Goal: Task Accomplishment & Management: Manage account settings

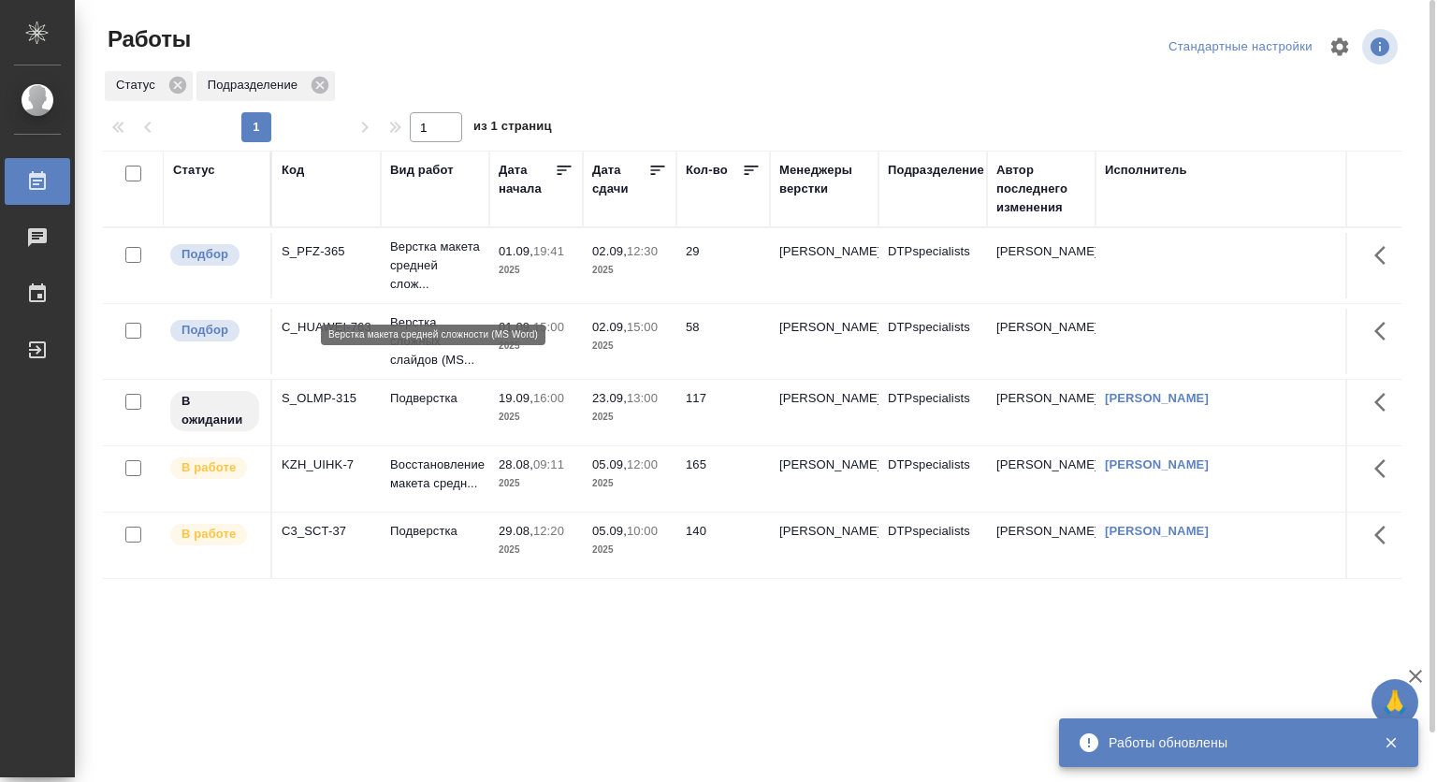
click at [422, 271] on p "Верстка макета средней слож..." at bounding box center [435, 266] width 90 height 56
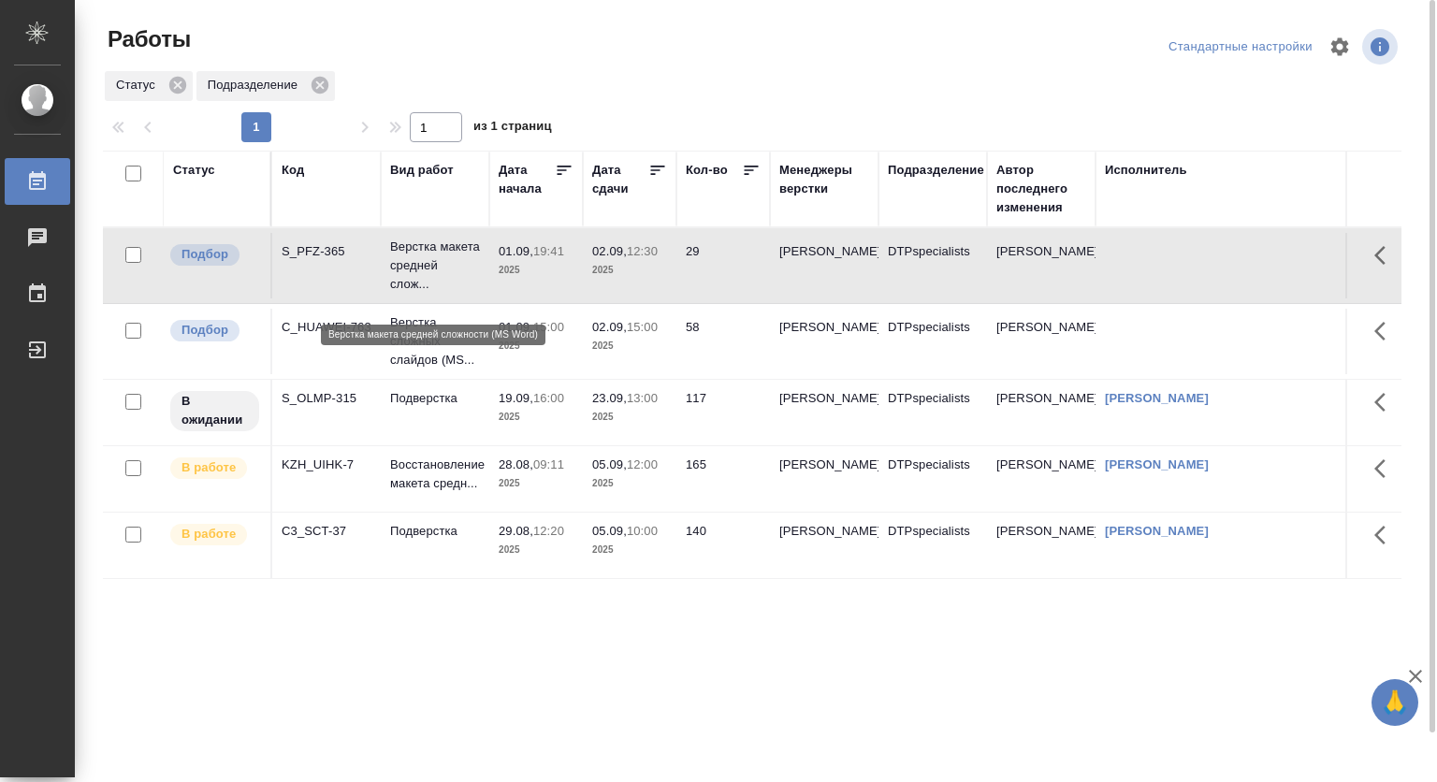
click at [405, 269] on p "Верстка макета средней слож..." at bounding box center [435, 266] width 90 height 56
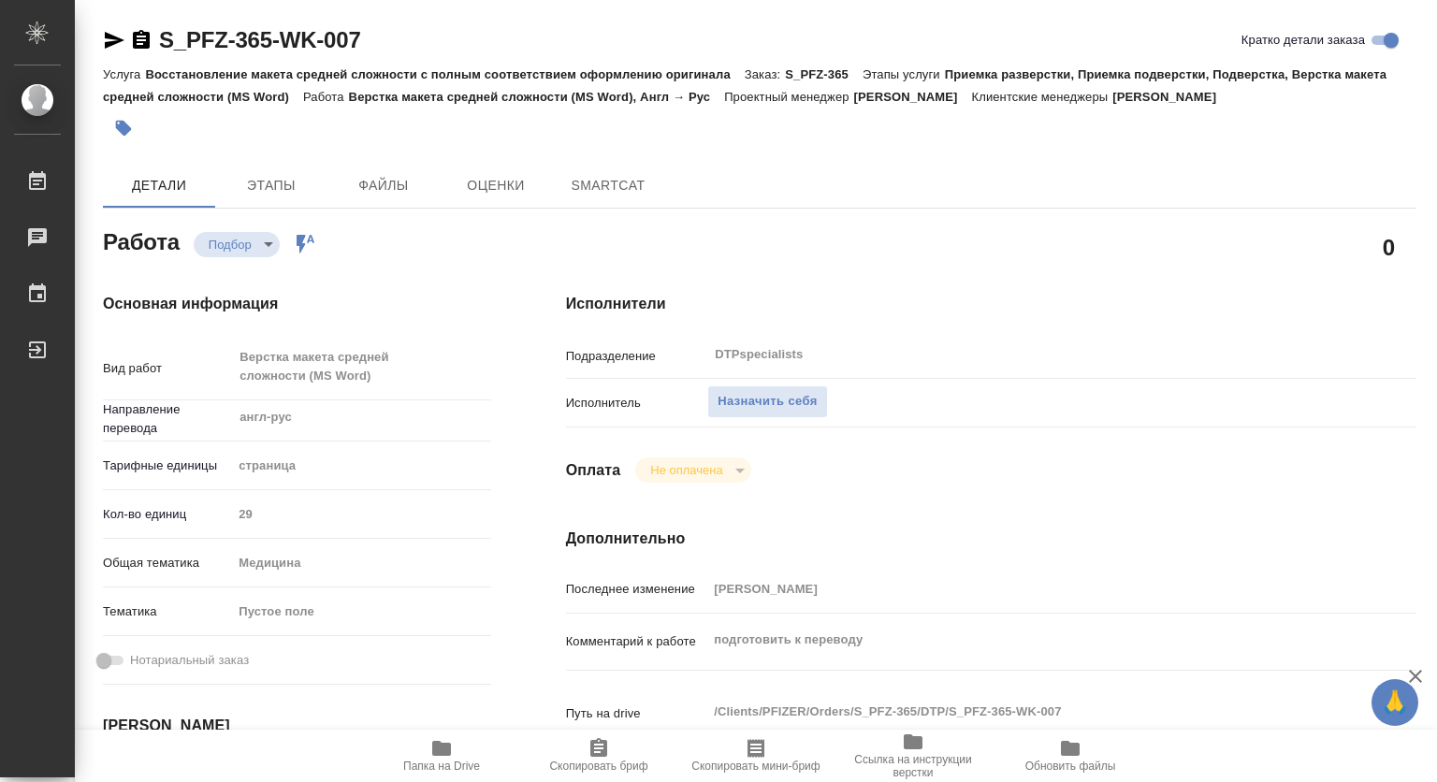
type textarea "x"
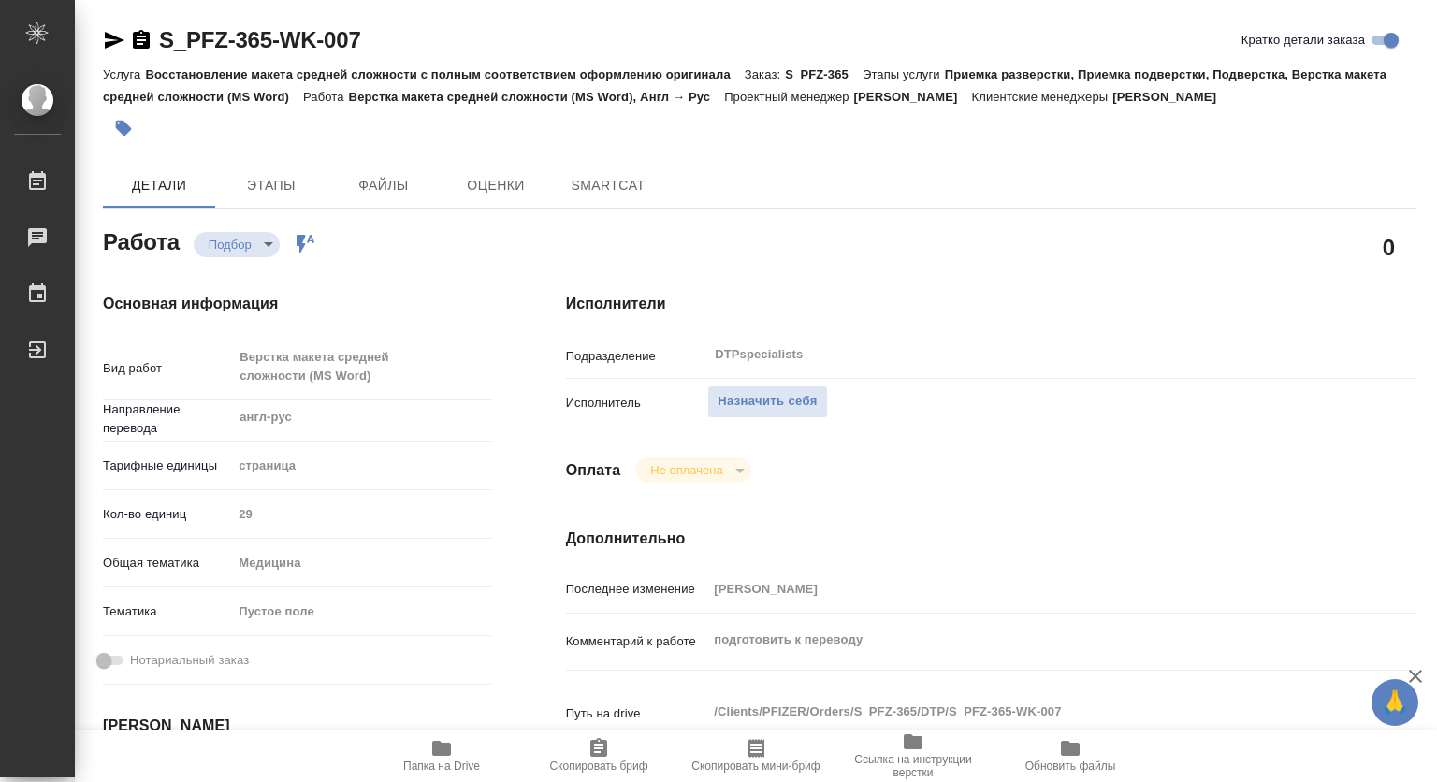
type textarea "x"
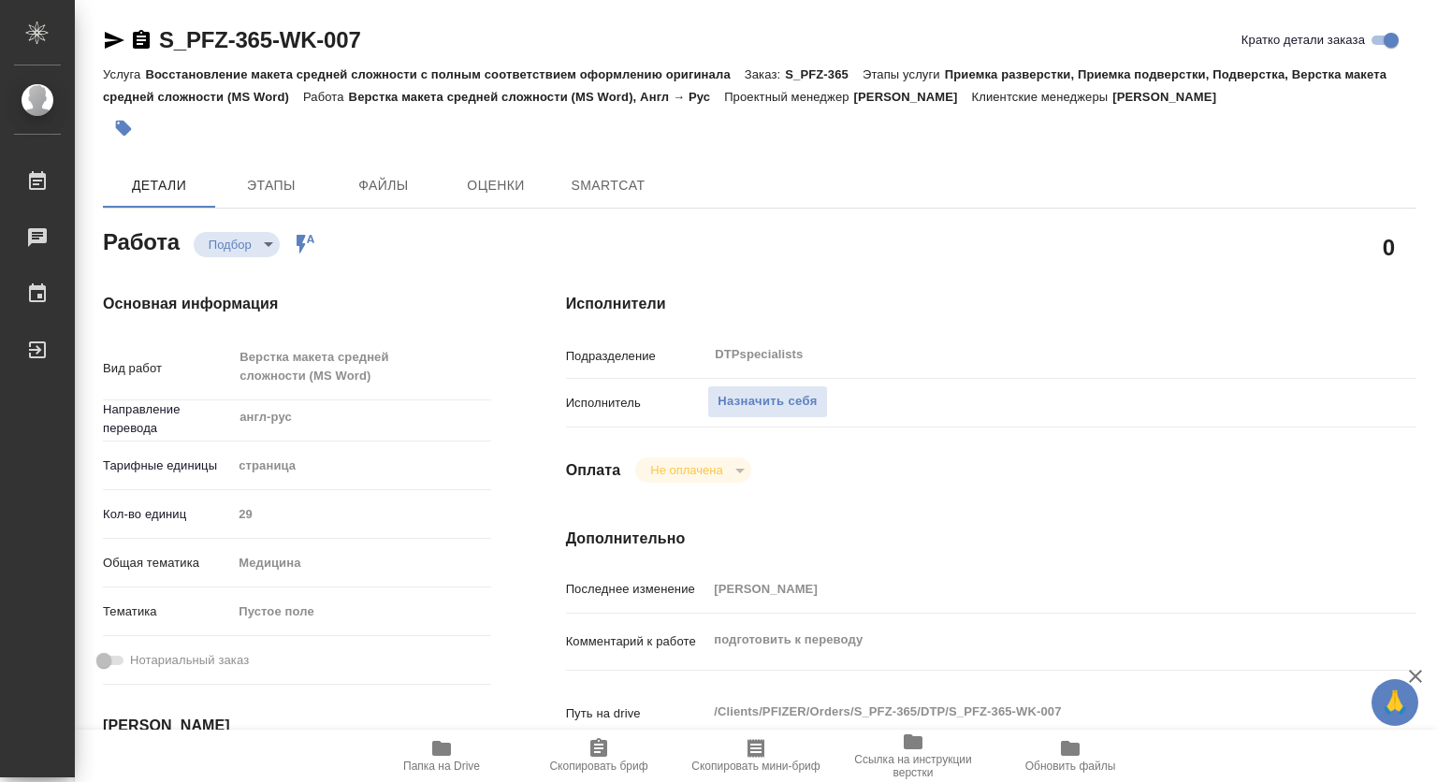
type textarea "x"
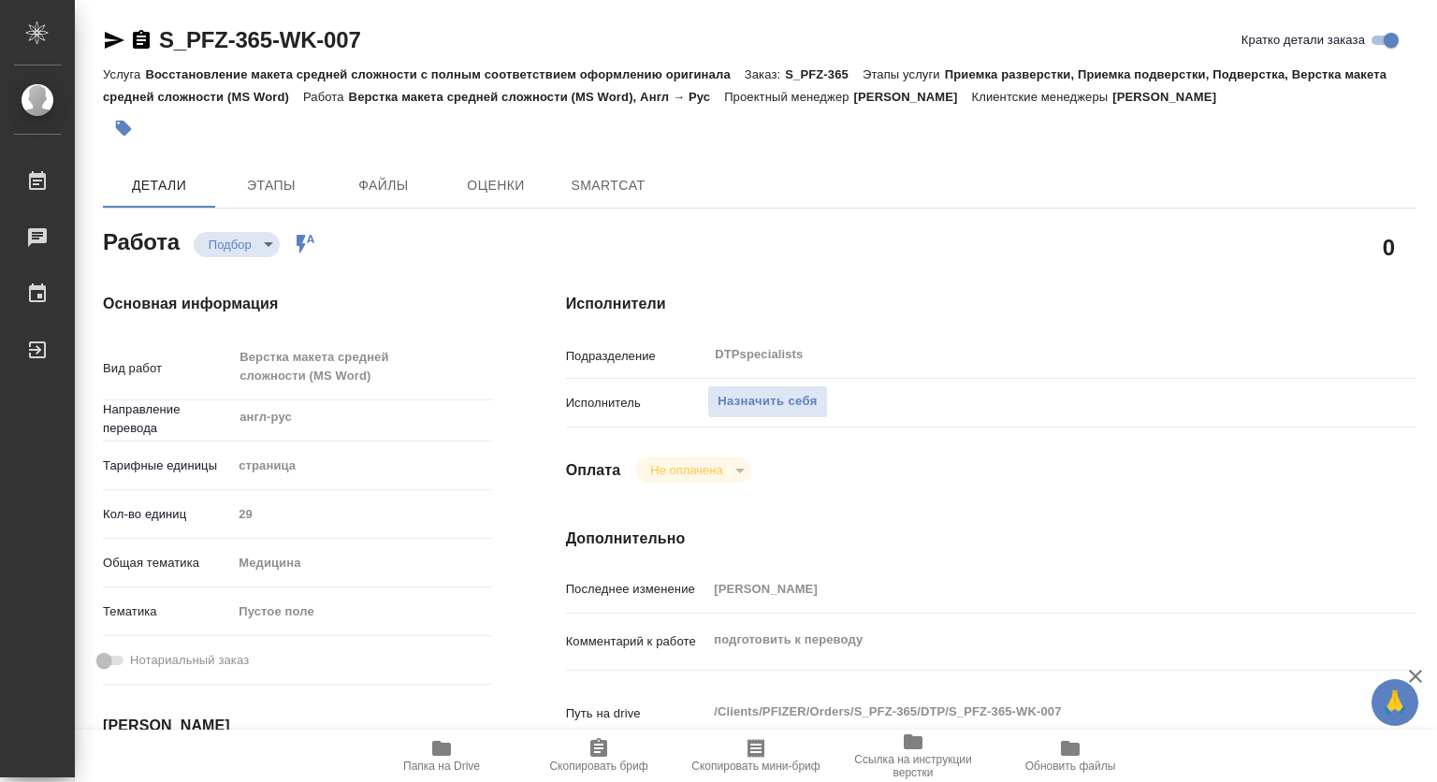
type textarea "x"
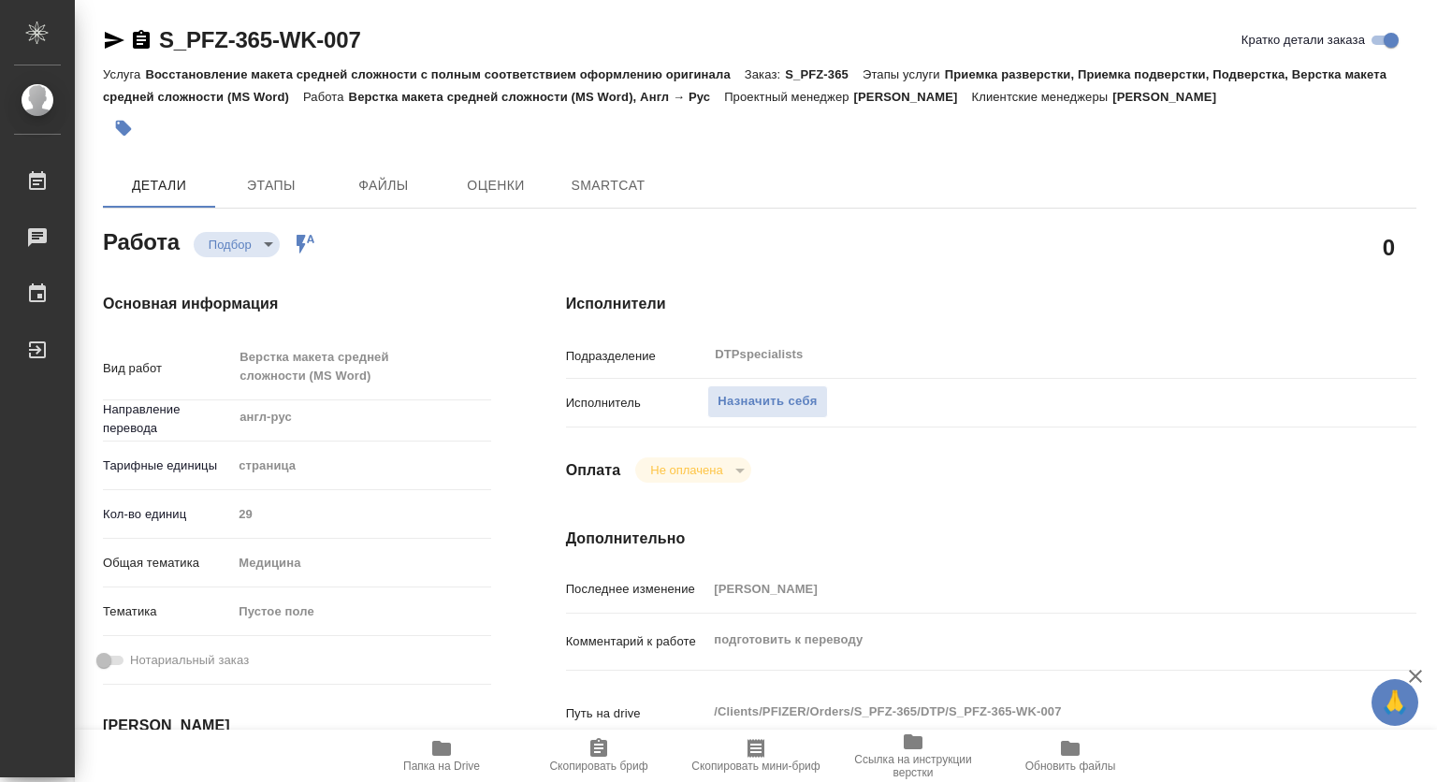
type textarea "x"
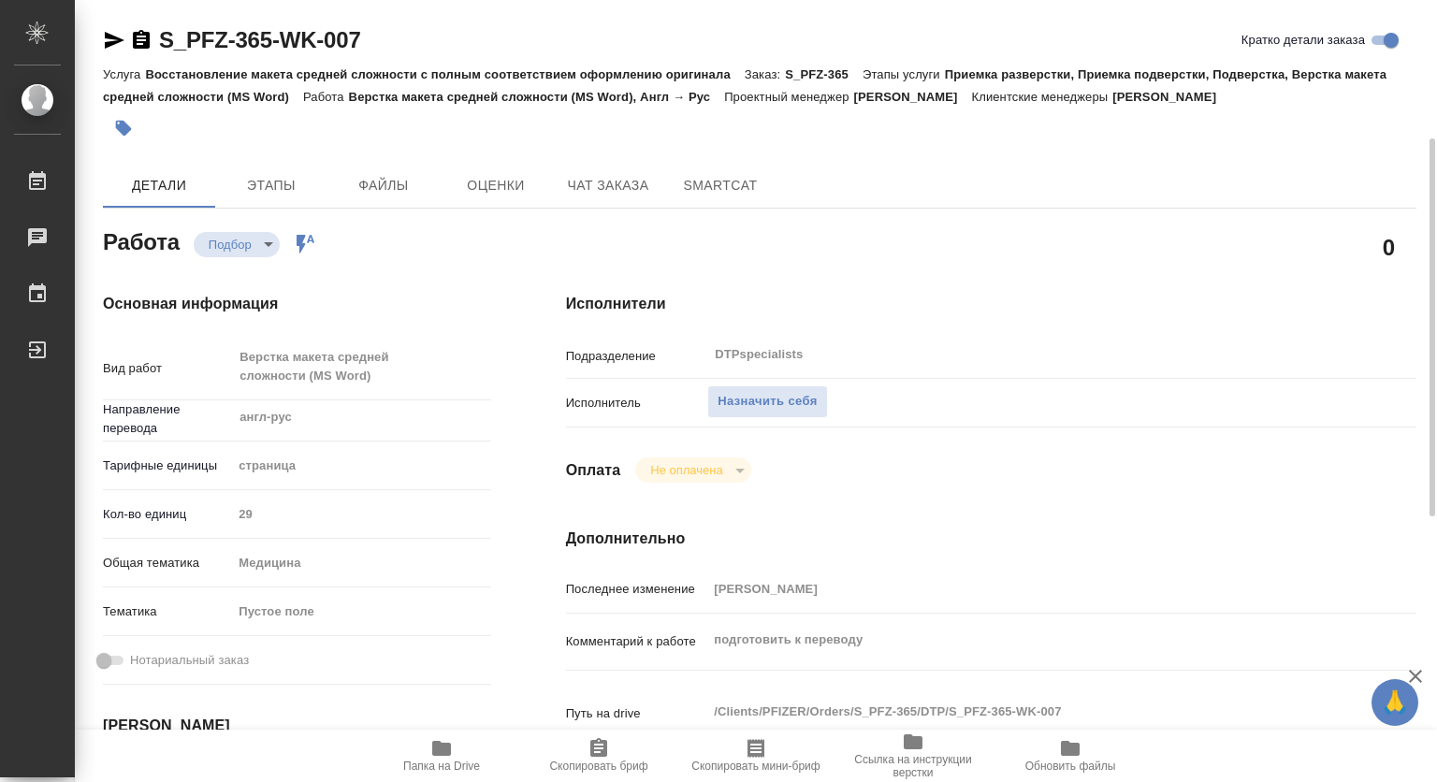
scroll to position [187, 0]
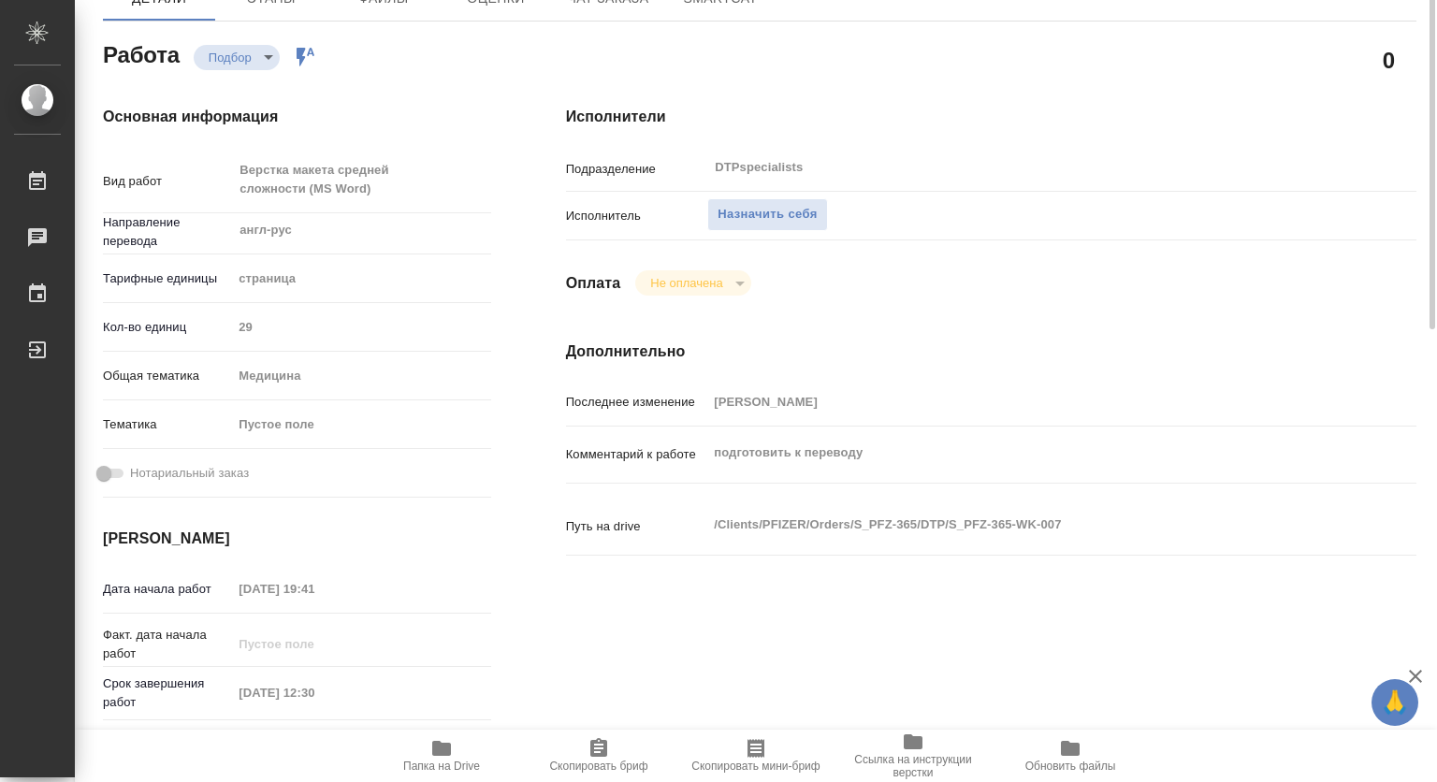
type textarea "x"
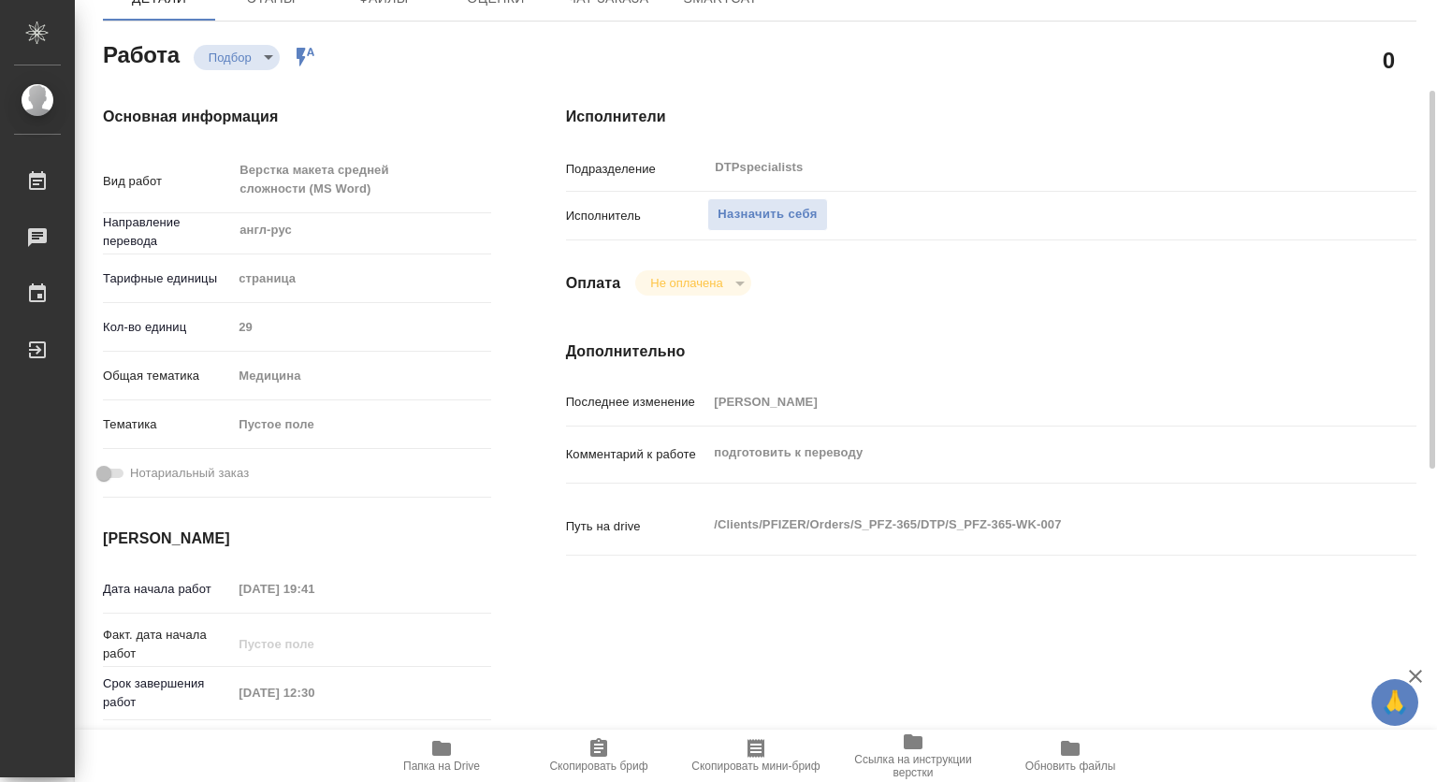
type textarea "x"
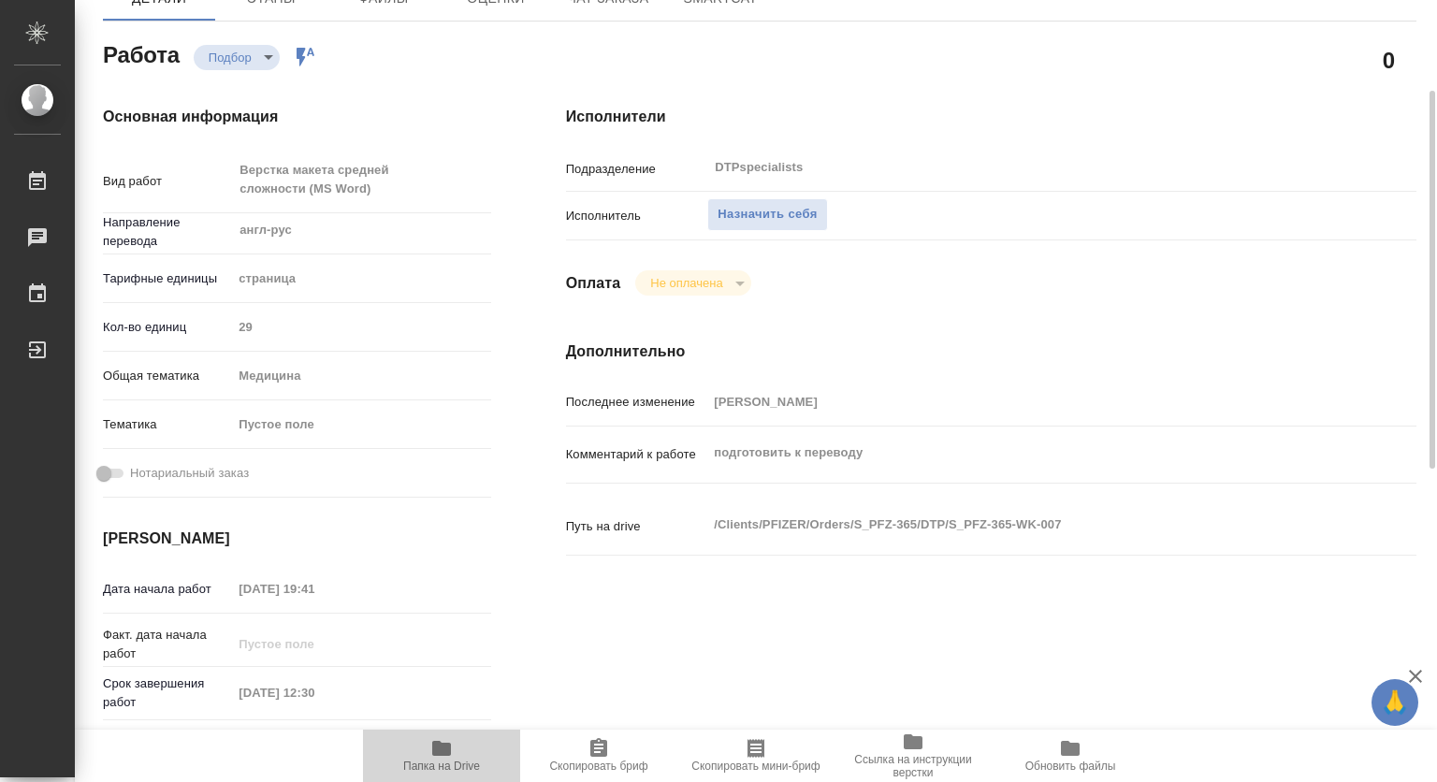
click at [428, 755] on span "Папка на Drive" at bounding box center [441, 755] width 135 height 36
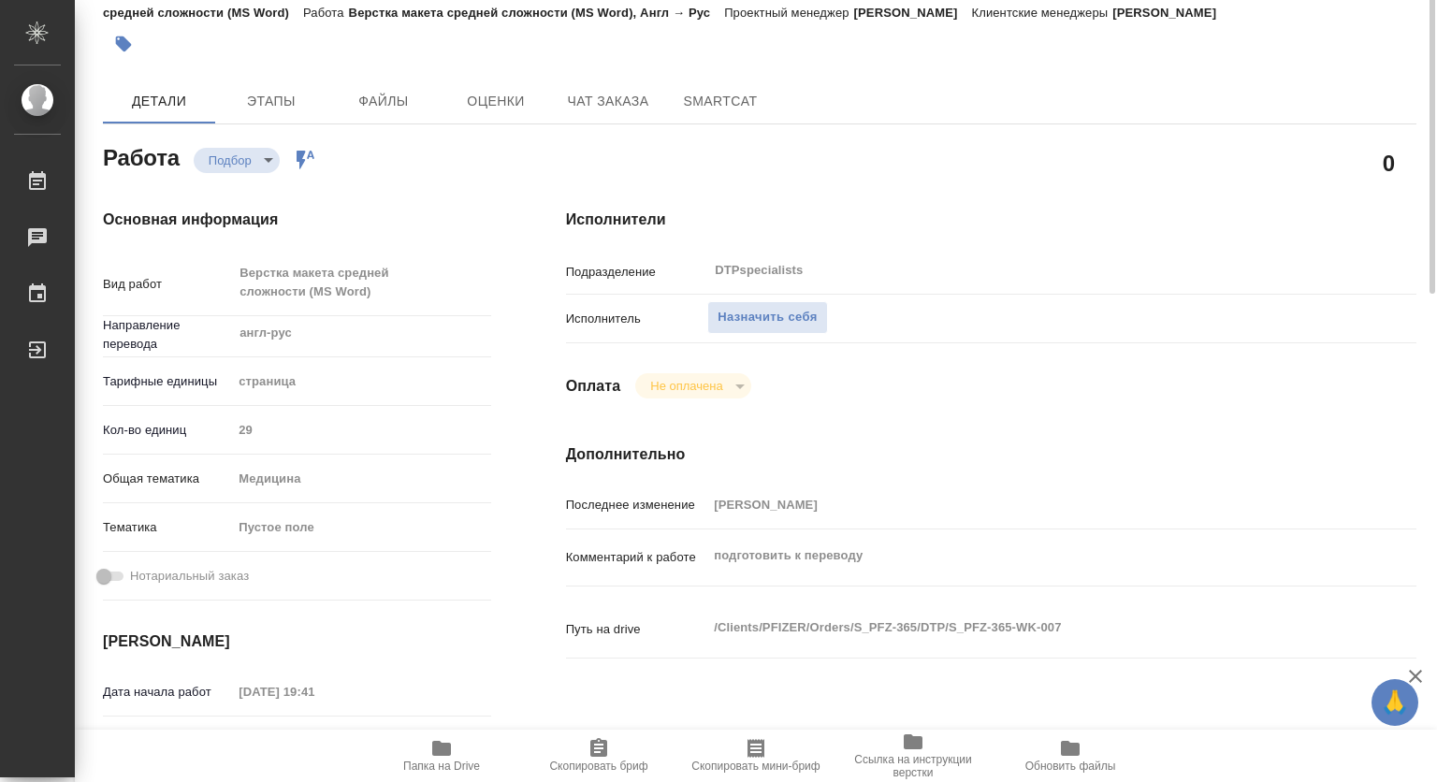
scroll to position [0, 0]
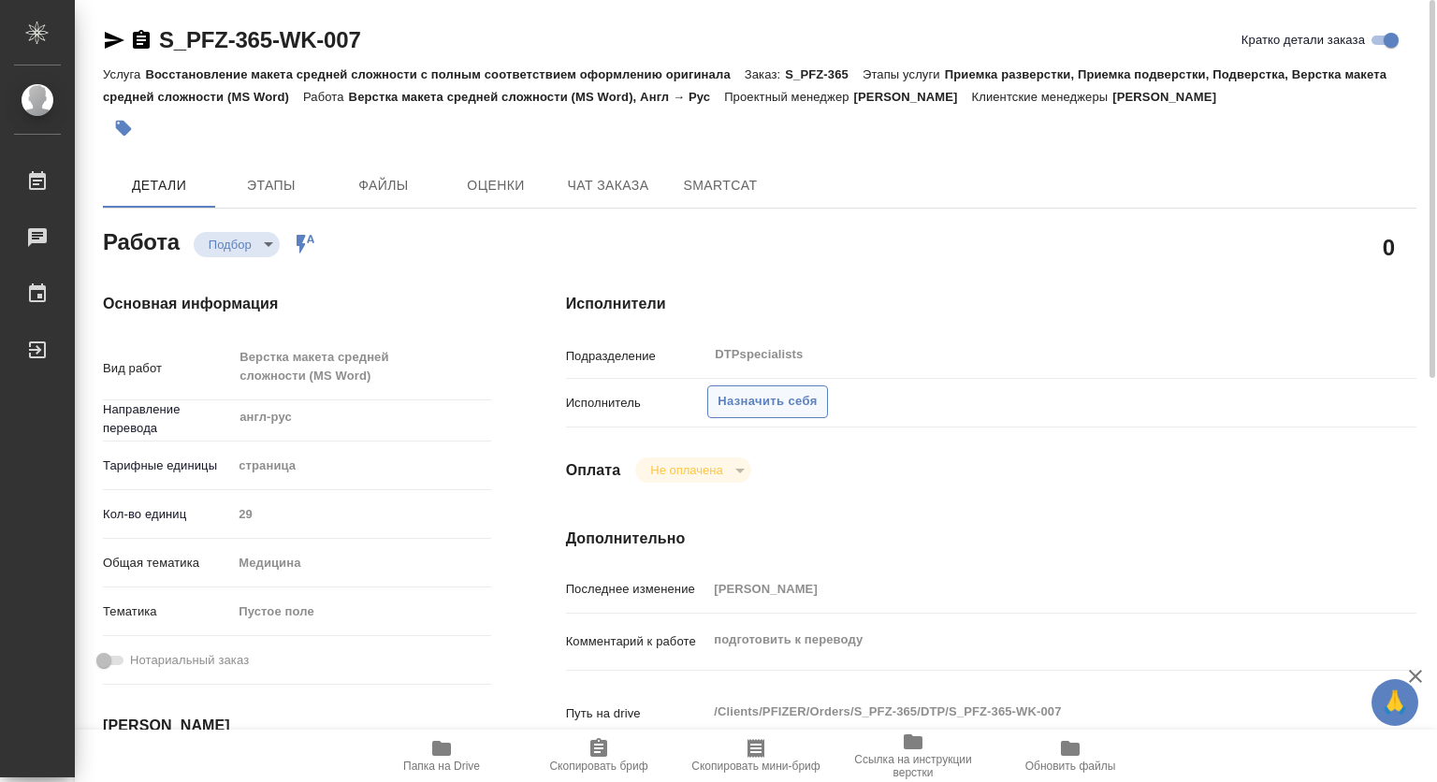
click at [801, 401] on span "Назначить себя" at bounding box center [767, 402] width 99 height 22
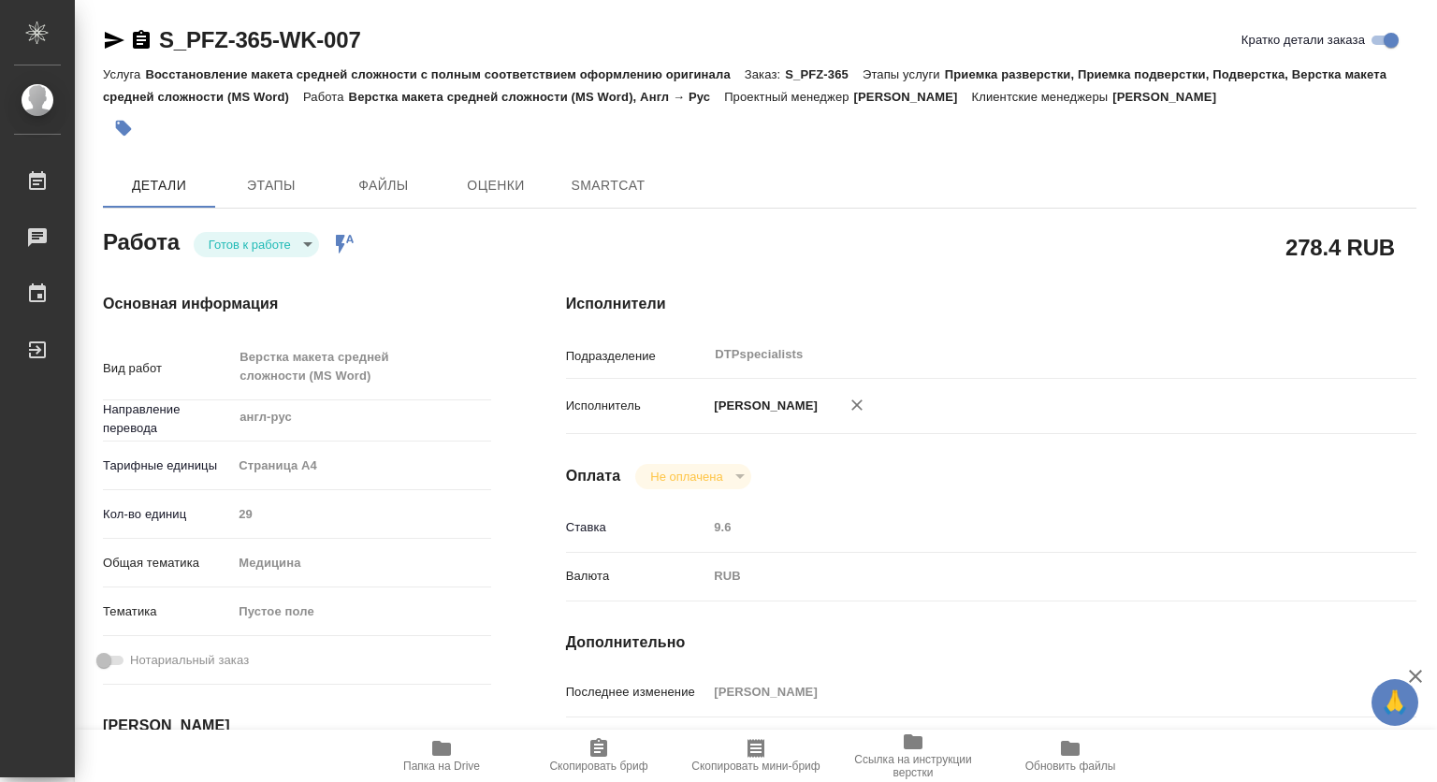
type textarea "x"
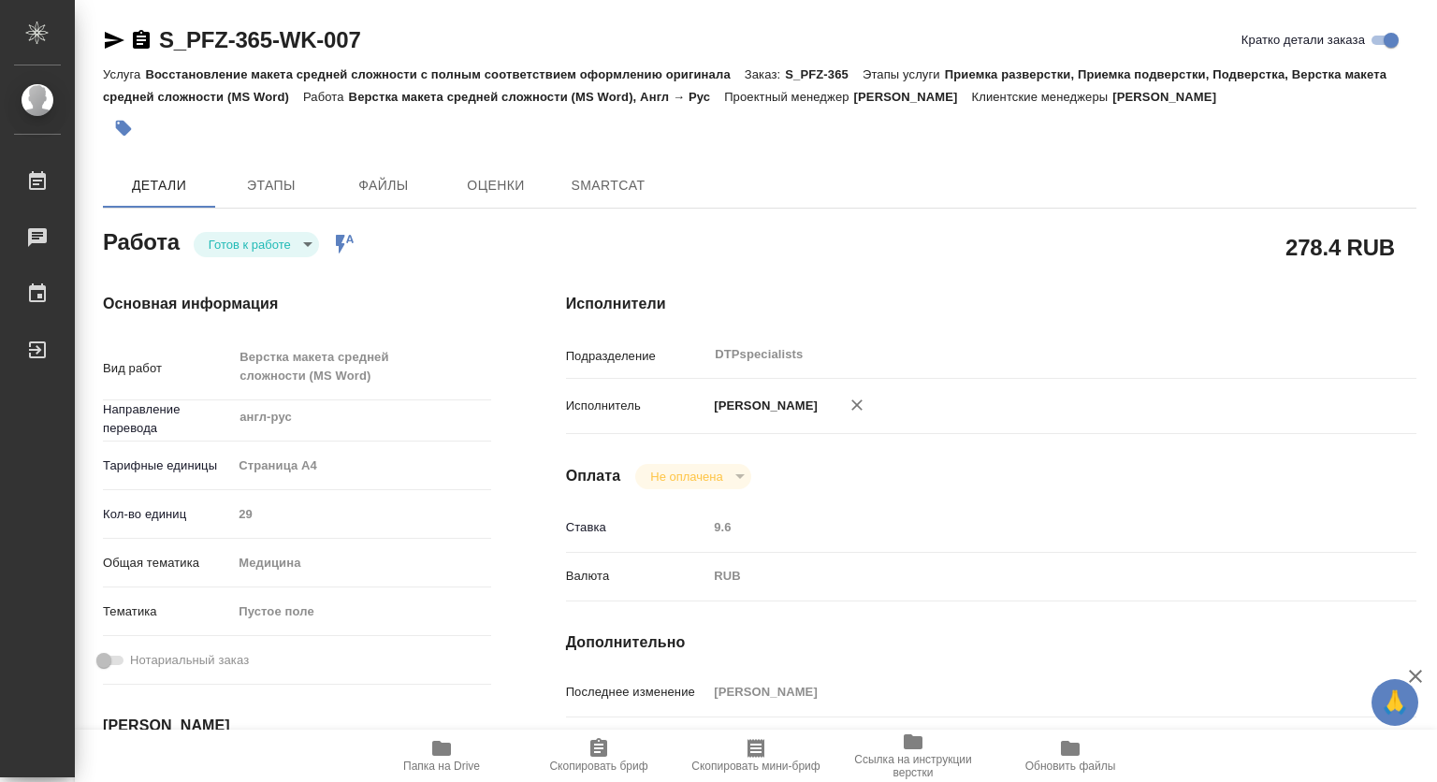
type textarea "x"
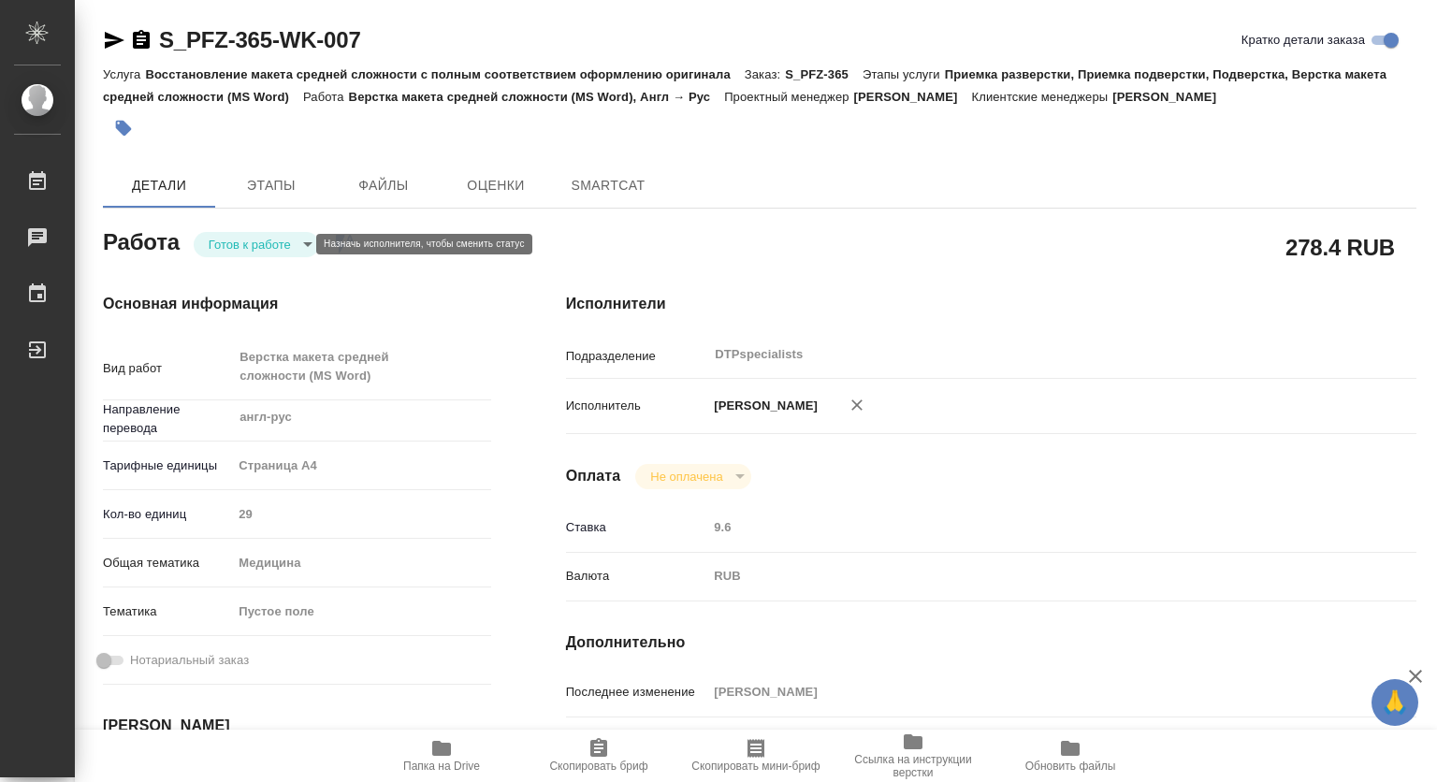
type textarea "x"
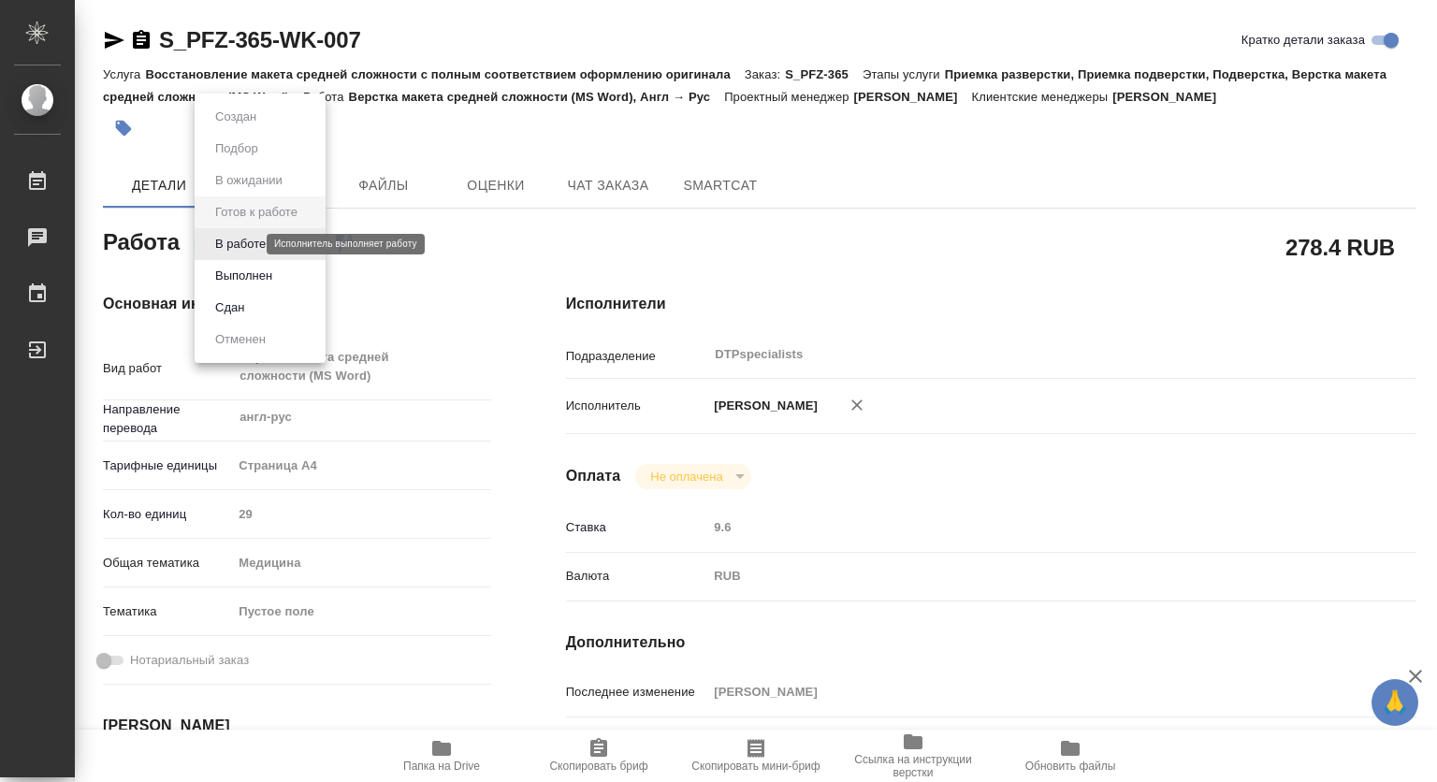
click at [239, 239] on body "🙏 .cls-1 fill:#fff; AWATERA Kovtun Svetlana Работы Чаты График Выйти S_PFZ-365-…" at bounding box center [718, 391] width 1437 height 782
type textarea "x"
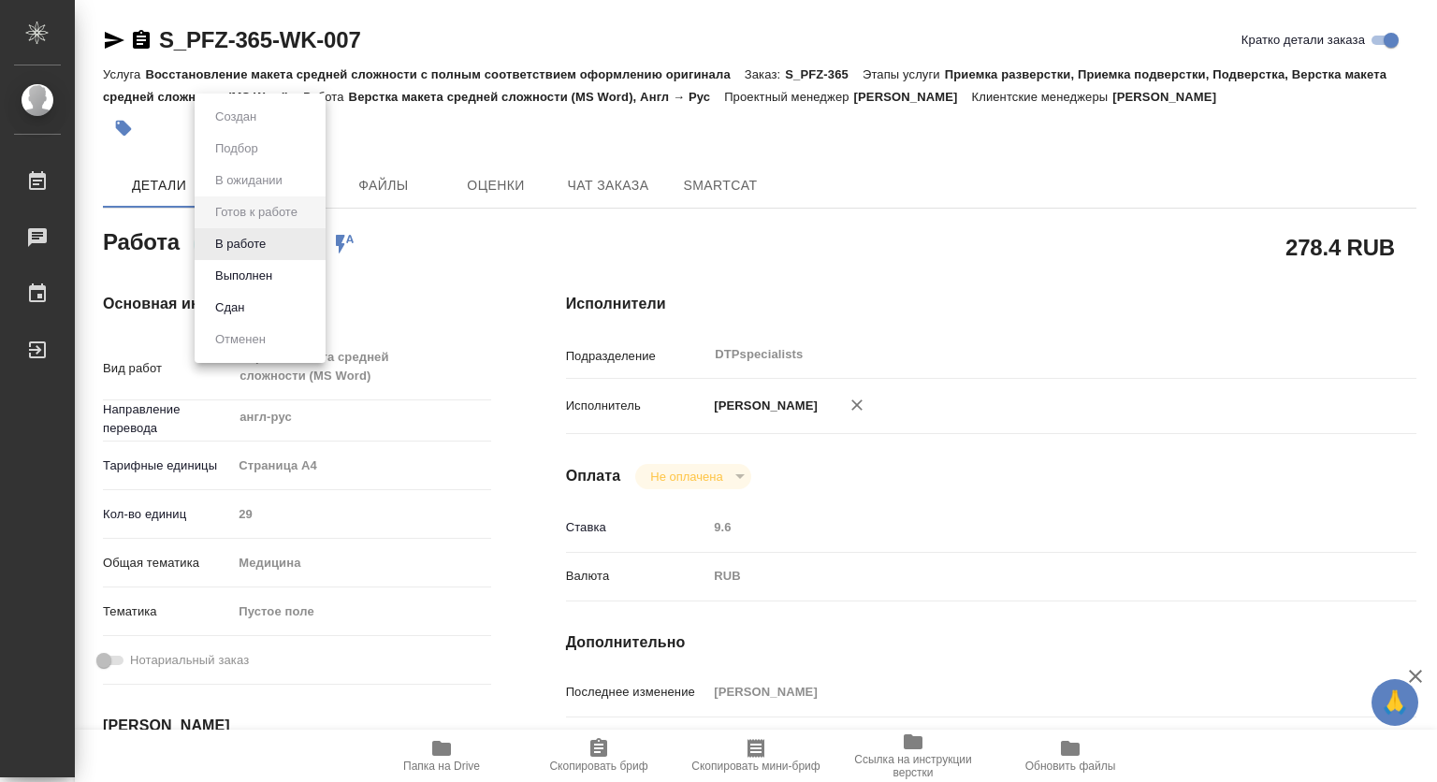
type textarea "x"
click at [252, 241] on button "В работе" at bounding box center [241, 244] width 62 height 21
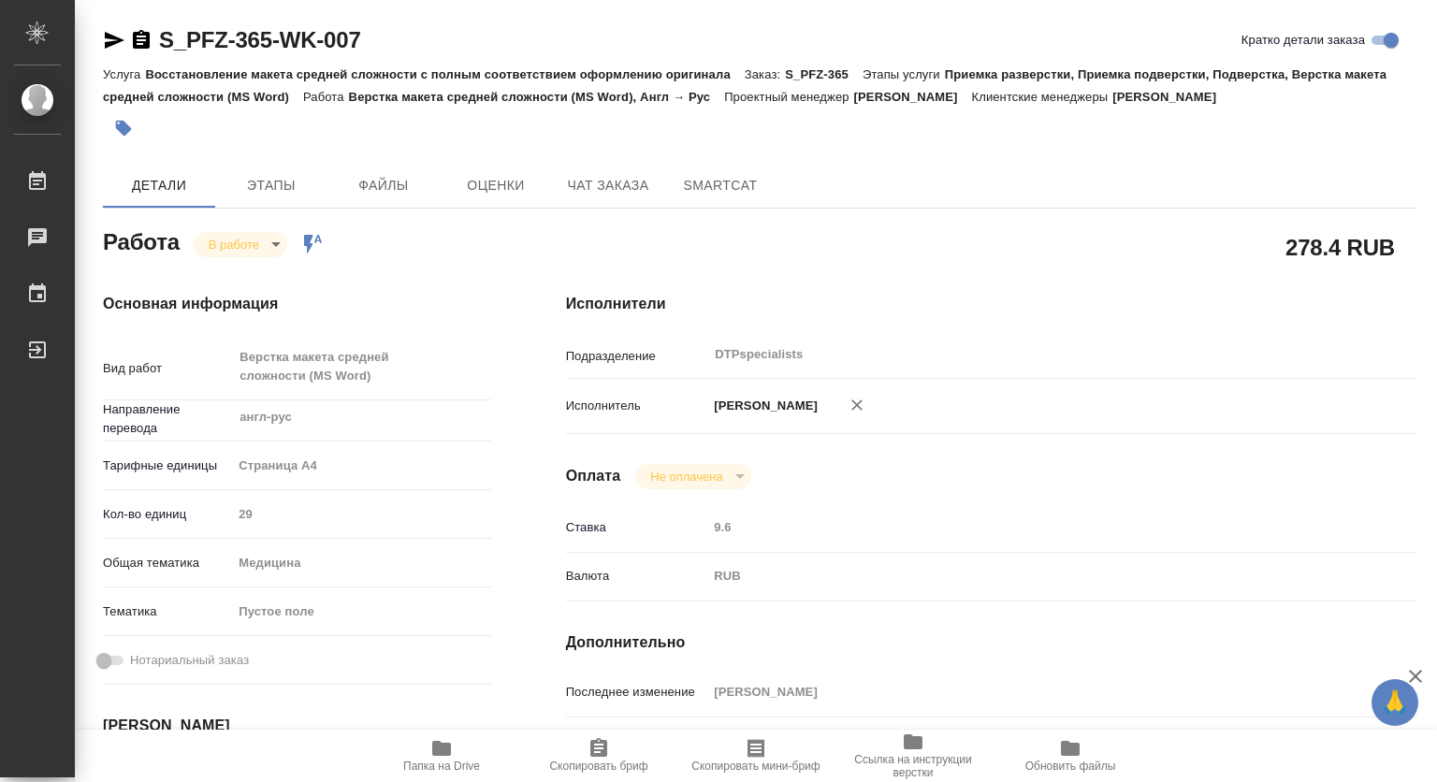
type textarea "x"
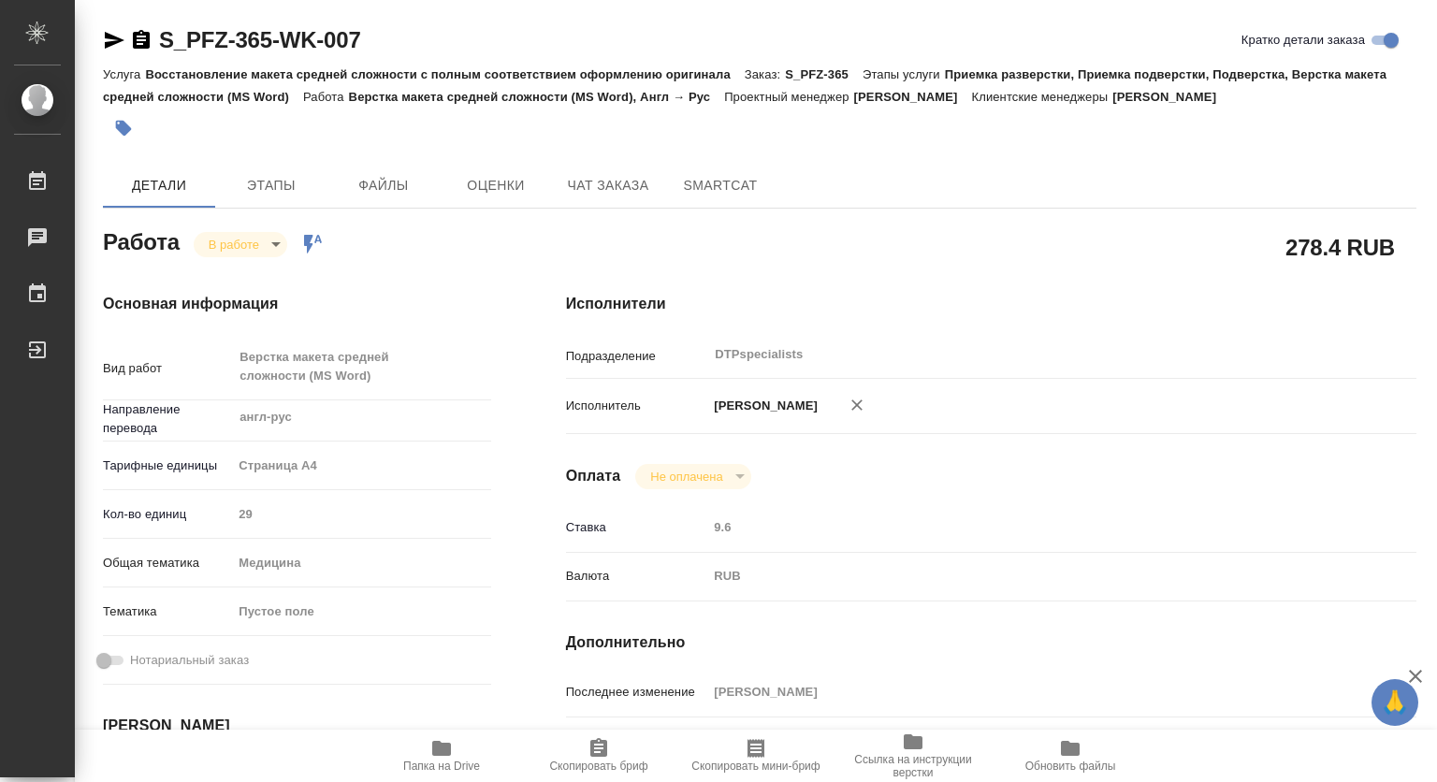
type textarea "x"
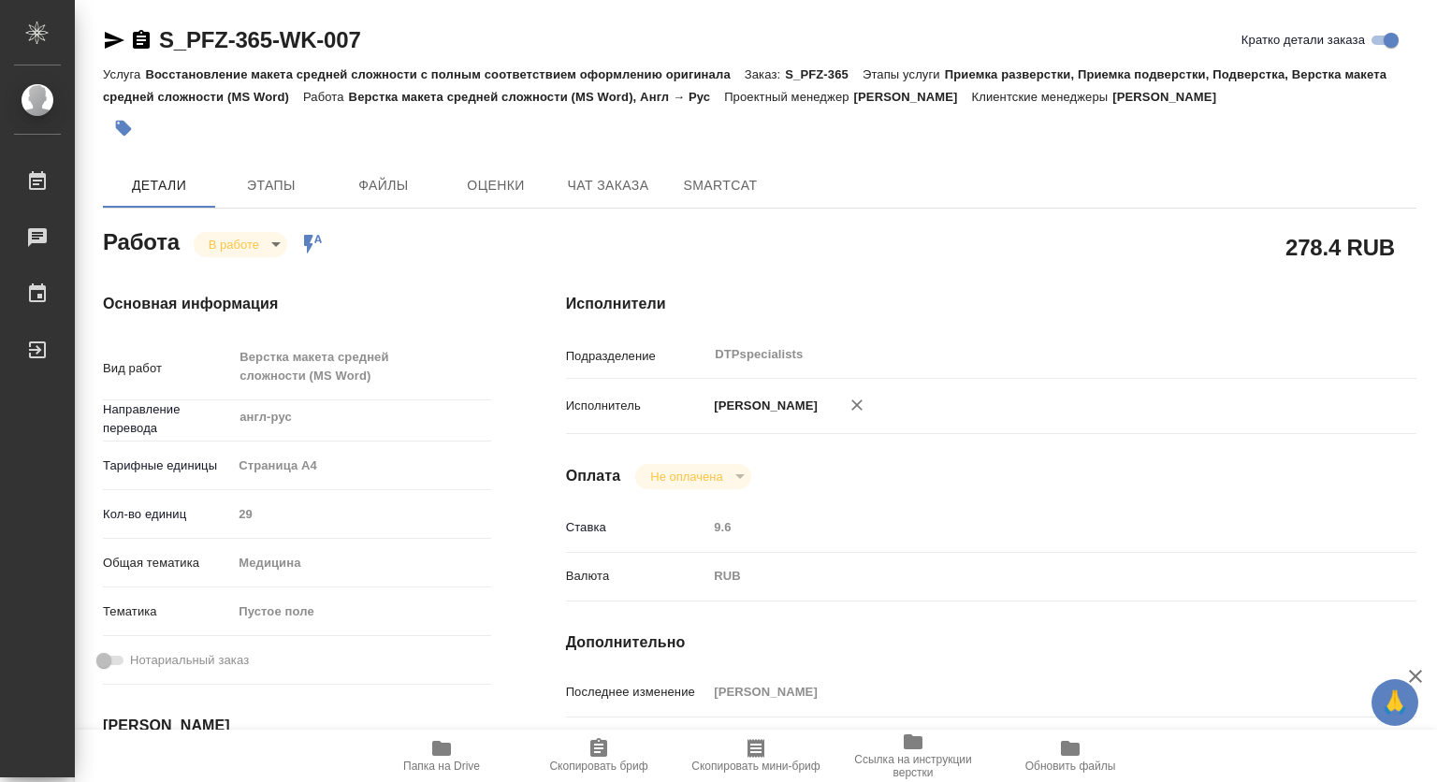
type textarea "x"
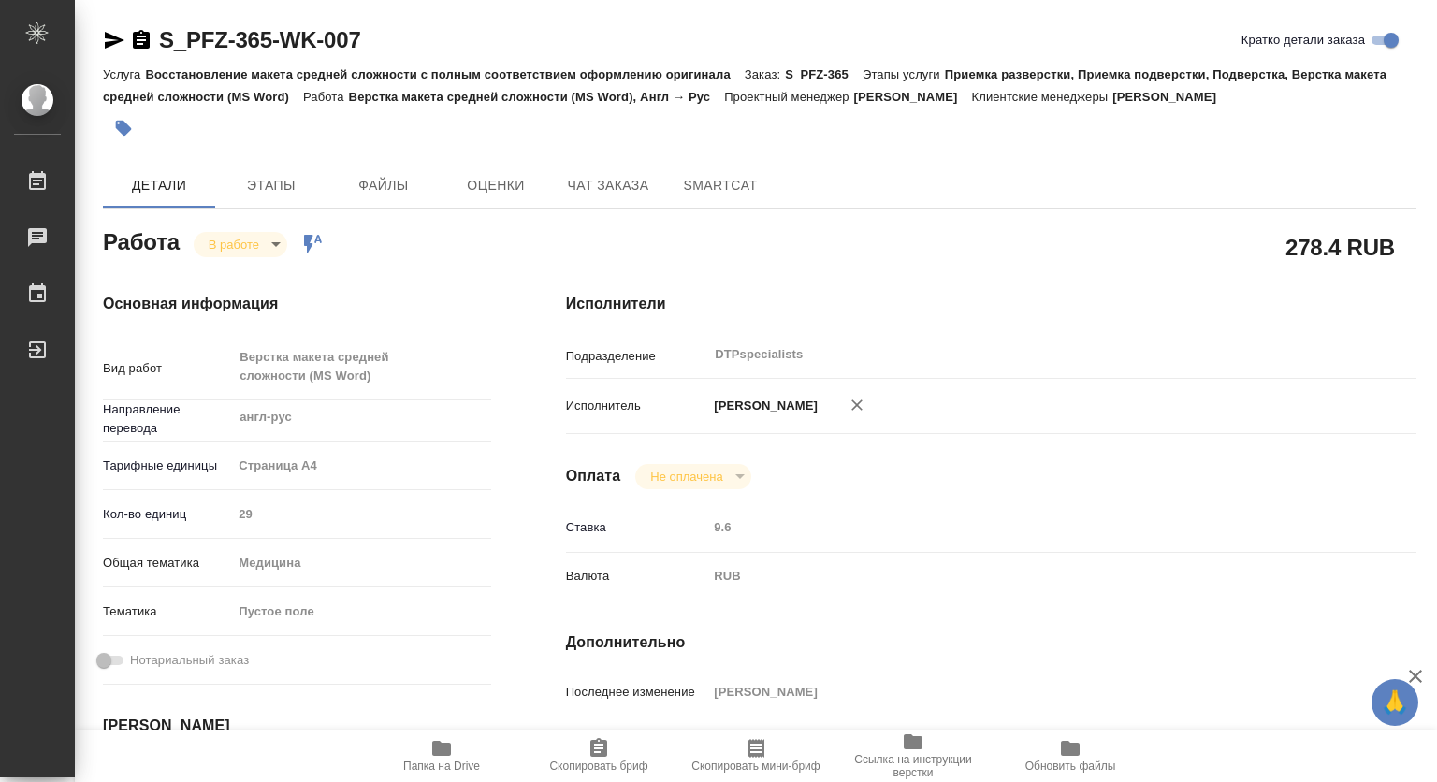
type textarea "x"
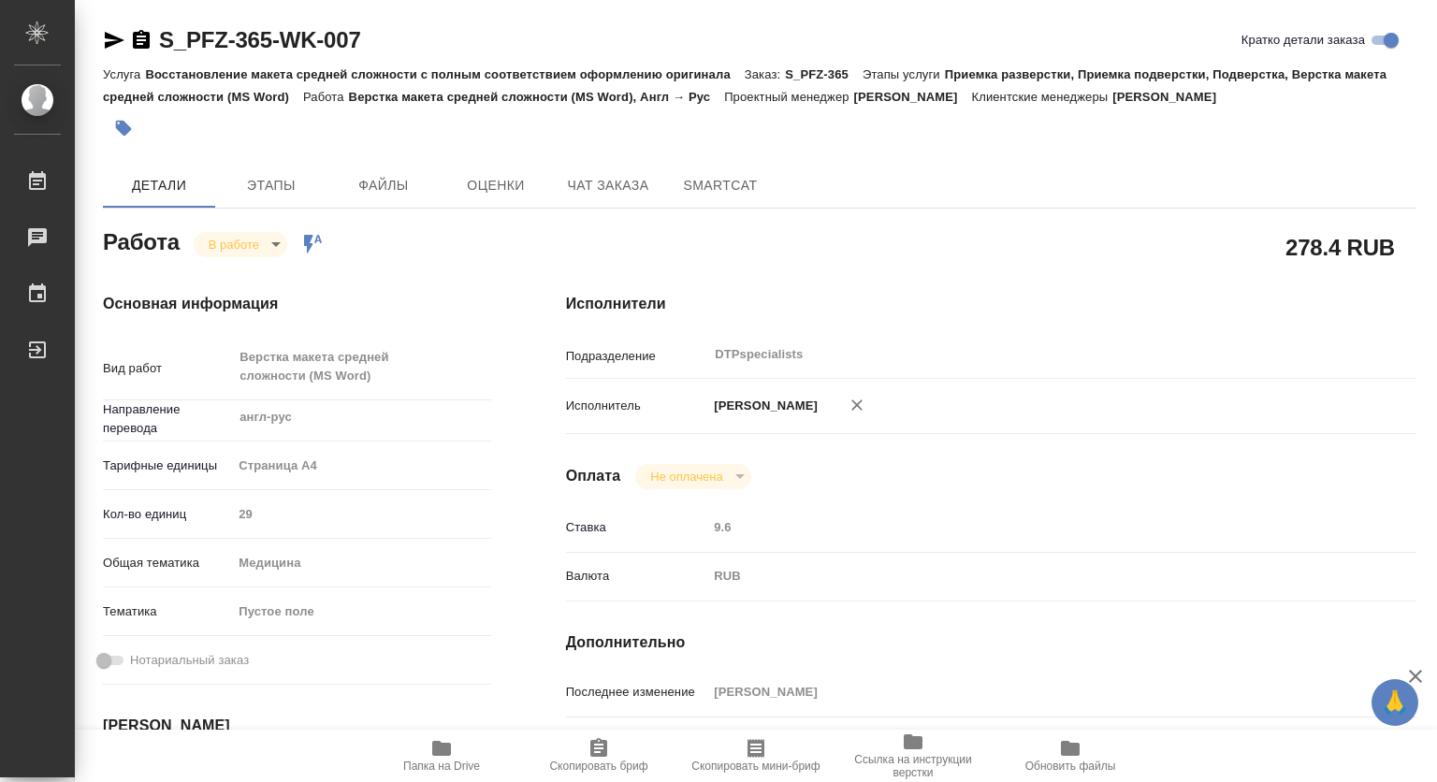
type textarea "x"
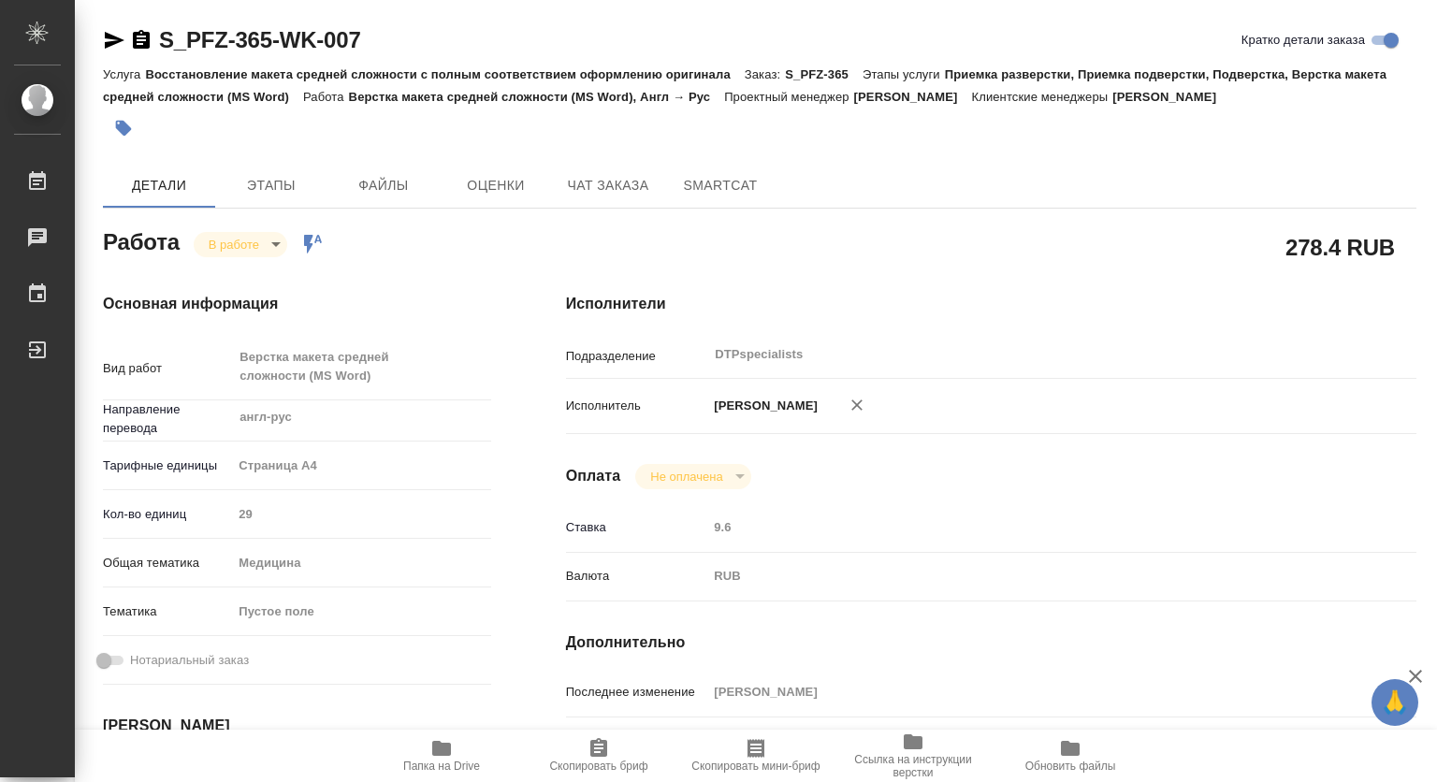
click at [140, 41] on icon "button" at bounding box center [141, 39] width 17 height 19
click at [438, 752] on icon "button" at bounding box center [441, 748] width 19 height 15
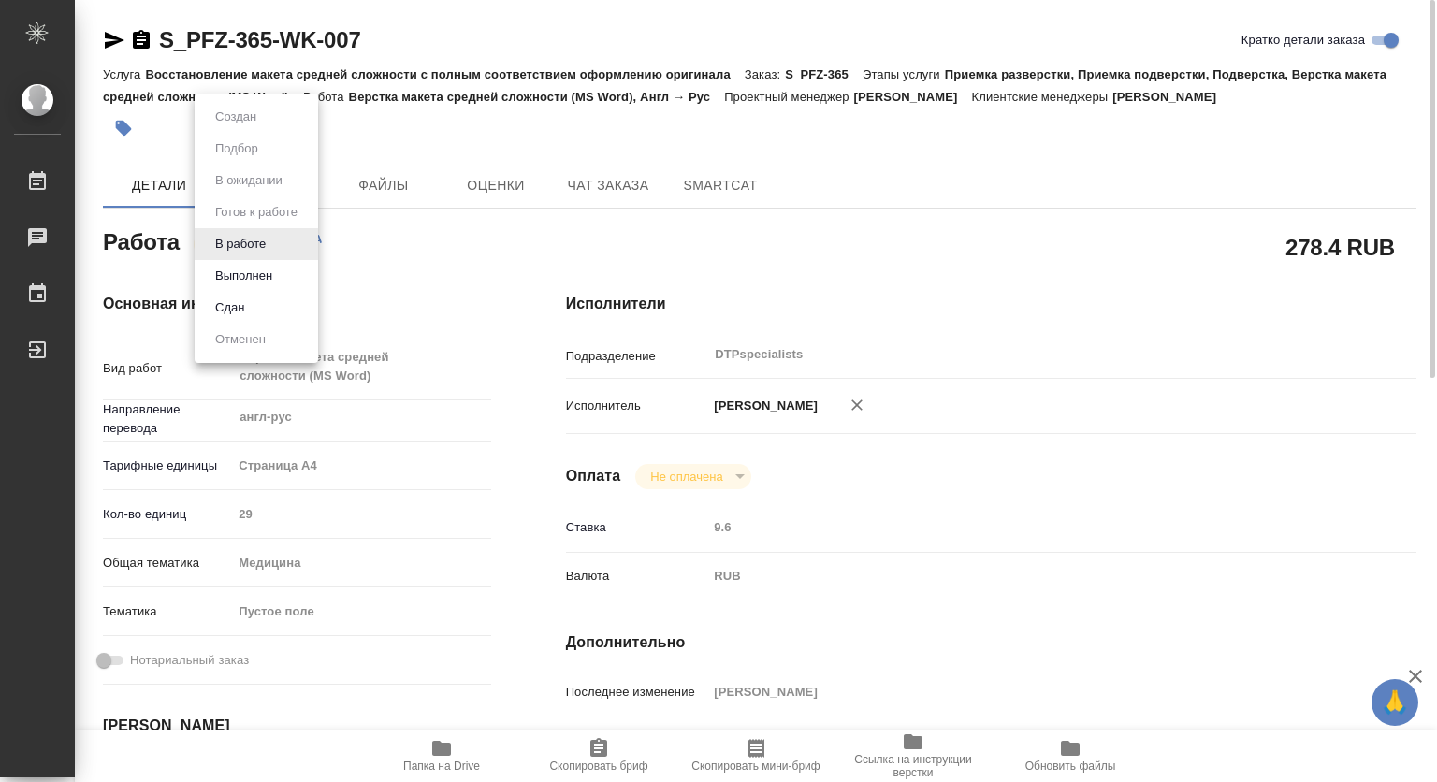
click at [234, 250] on body "🙏 .cls-1 fill:#fff; AWATERA Kovtun Svetlana Работы 0 Чаты График Выйти S_PFZ-36…" at bounding box center [718, 391] width 1437 height 782
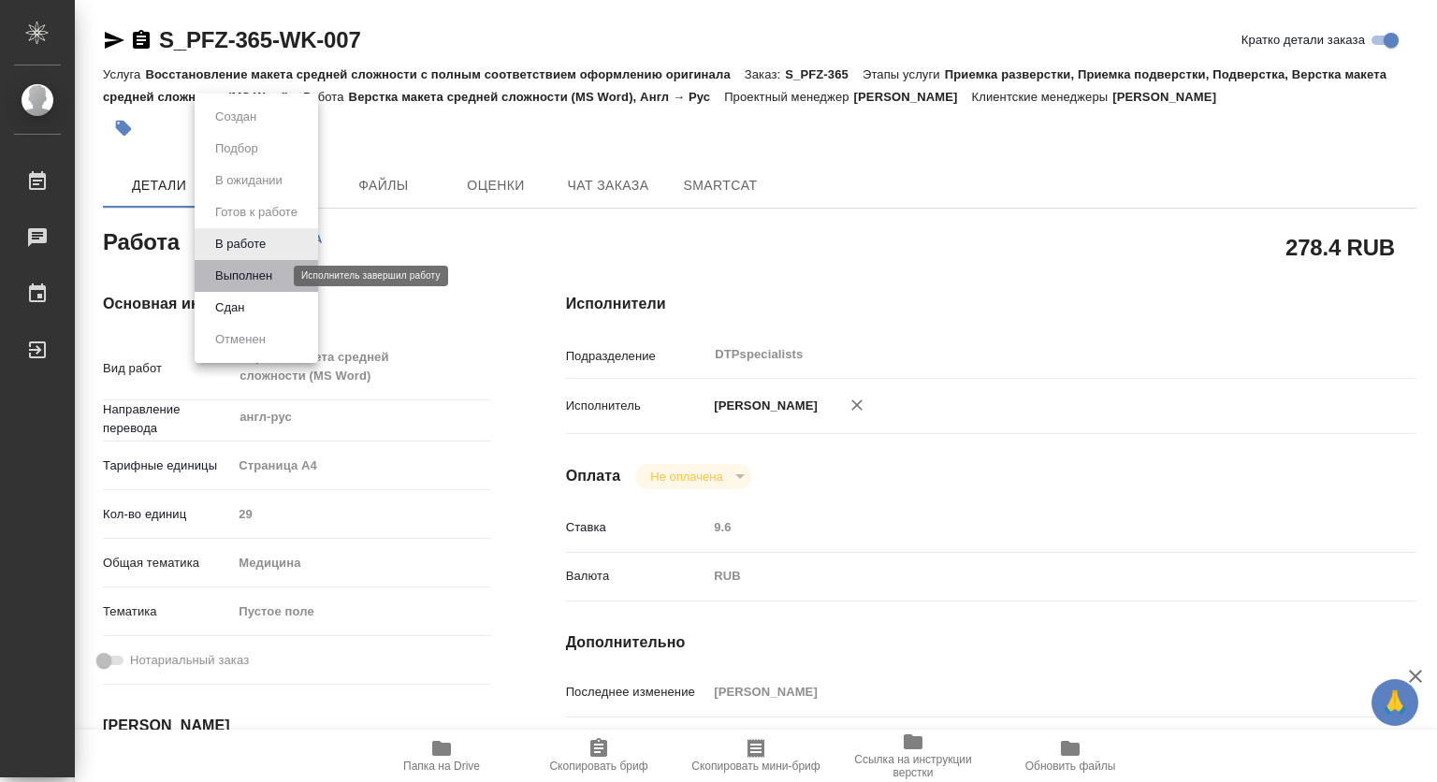
click at [239, 273] on button "Выполнен" at bounding box center [244, 276] width 68 height 21
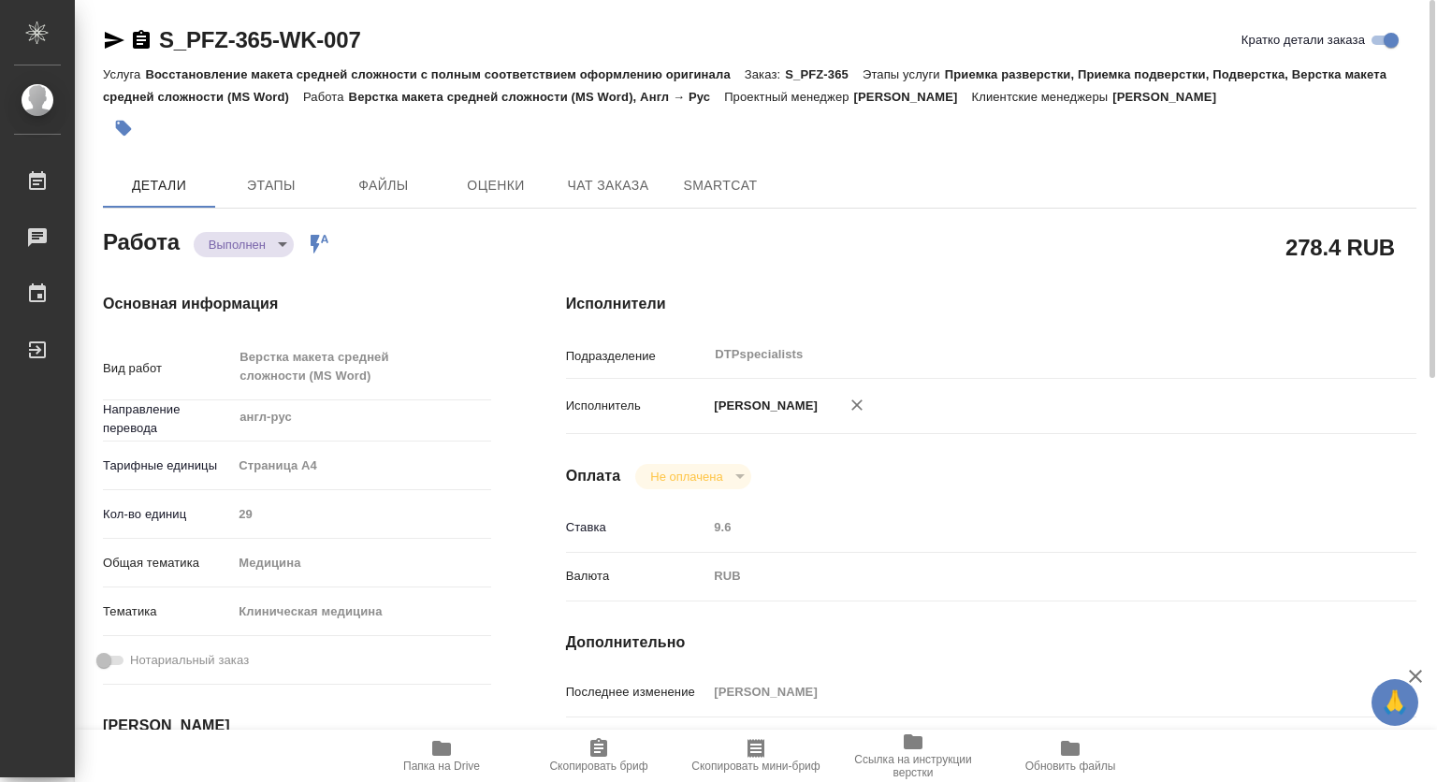
type textarea "x"
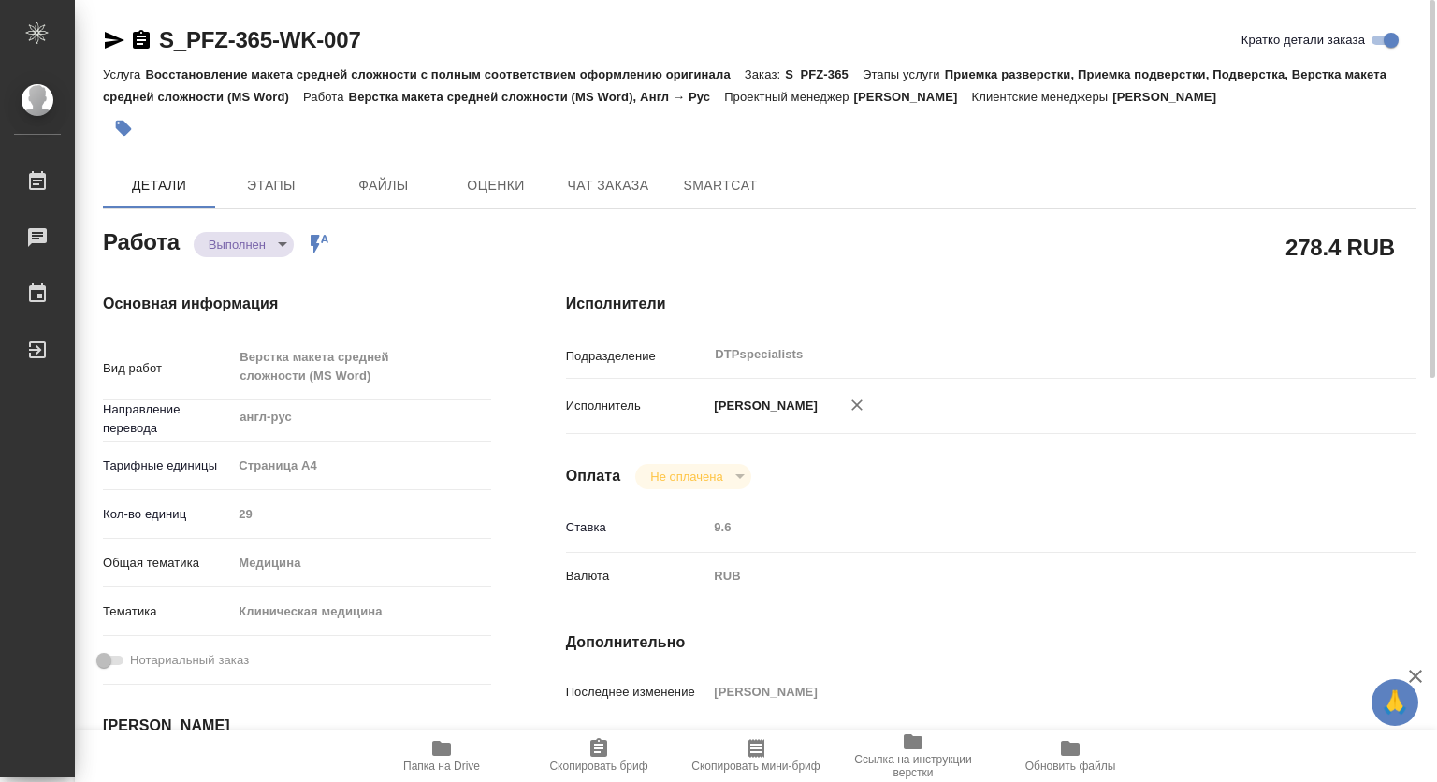
type textarea "x"
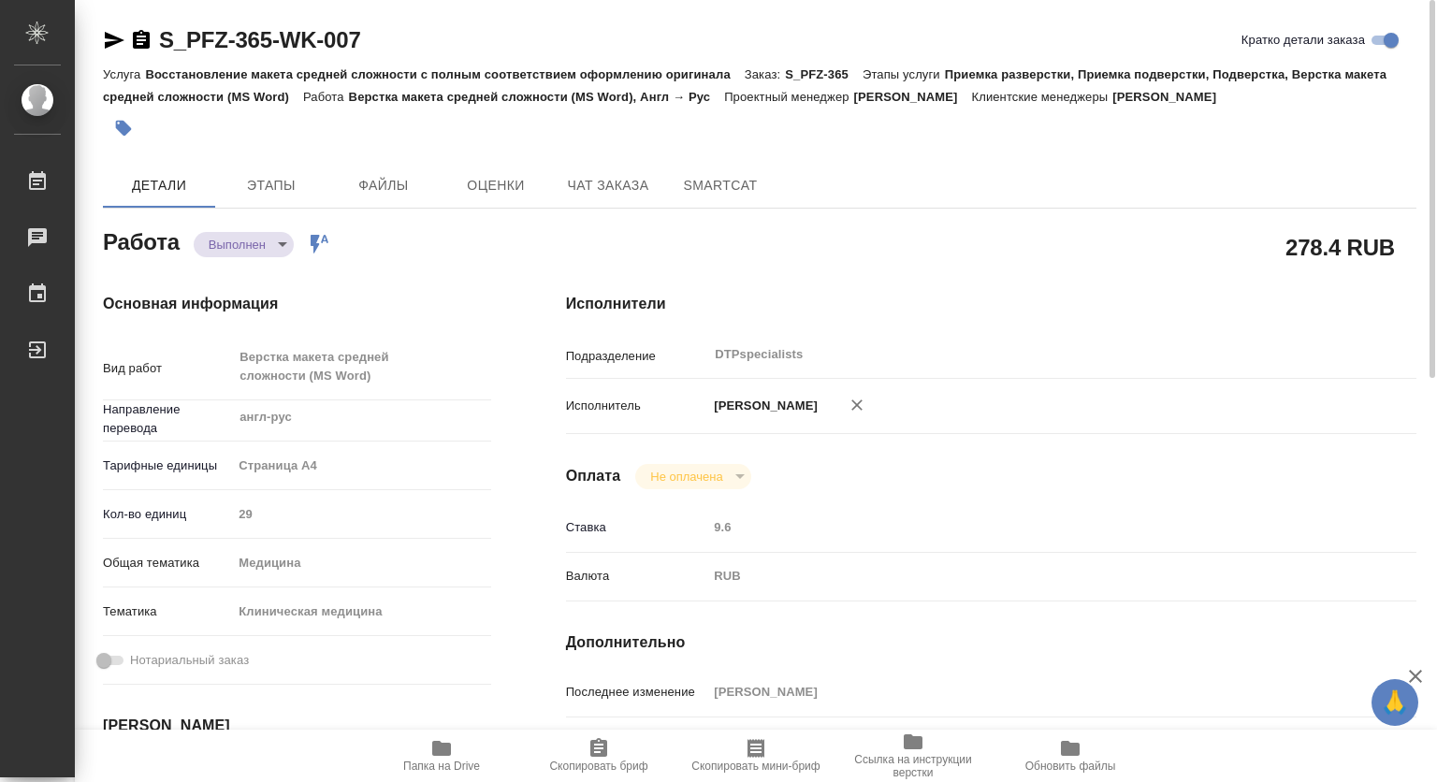
type textarea "x"
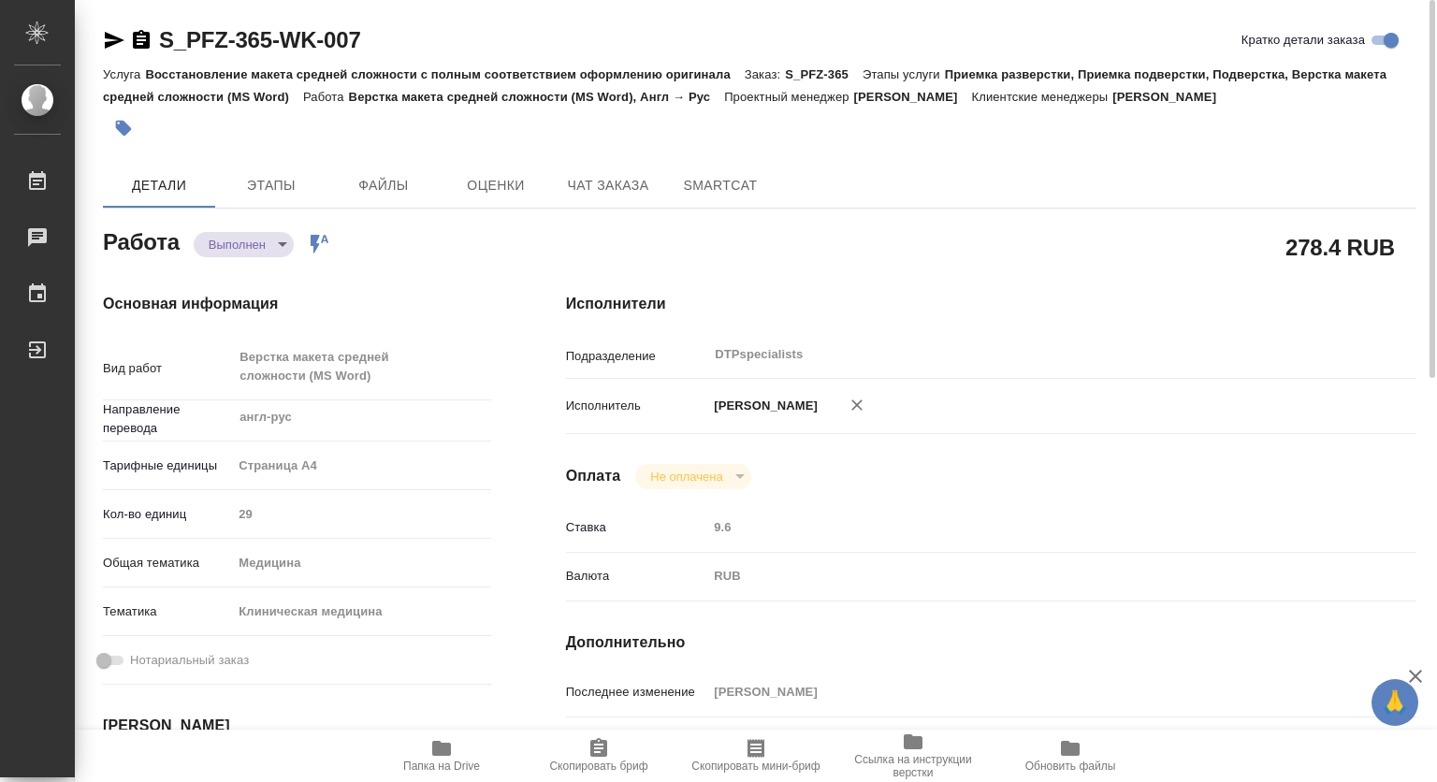
type textarea "x"
